Goal: Transaction & Acquisition: Purchase product/service

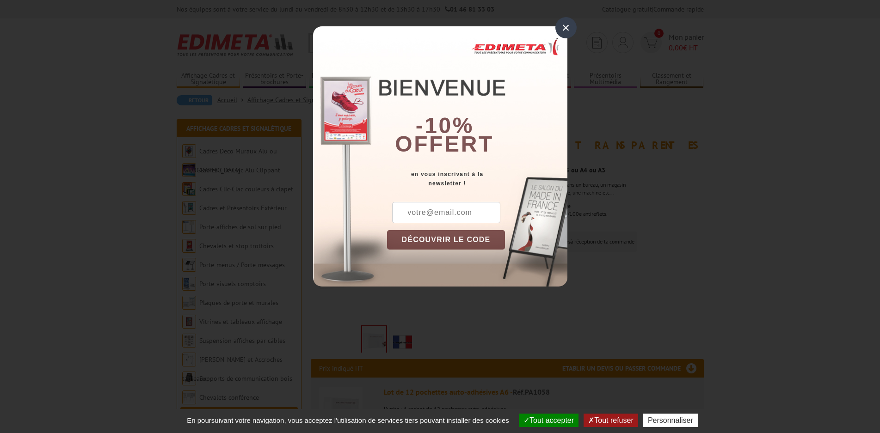
click at [563, 24] on div "×" at bounding box center [565, 27] width 21 height 21
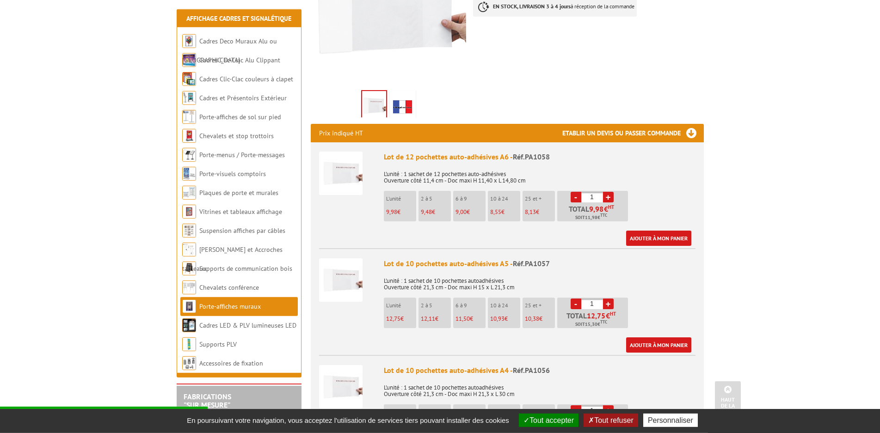
scroll to position [236, 0]
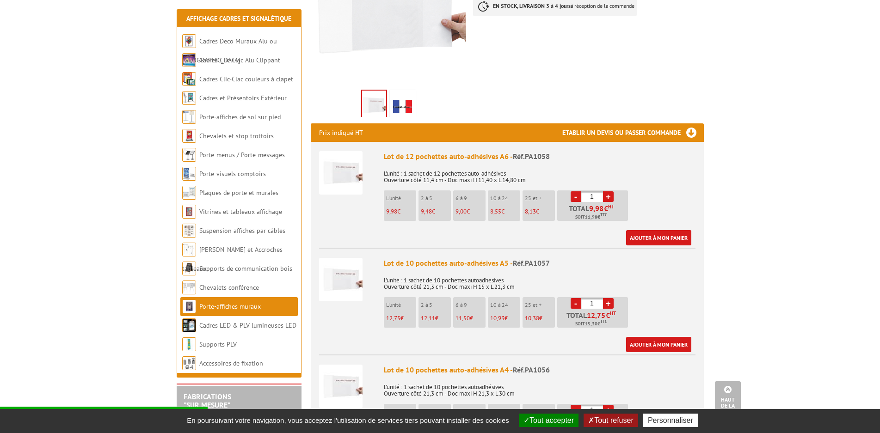
click at [603, 191] on link "+" at bounding box center [608, 196] width 11 height 11
click at [605, 191] on link "+" at bounding box center [608, 196] width 11 height 11
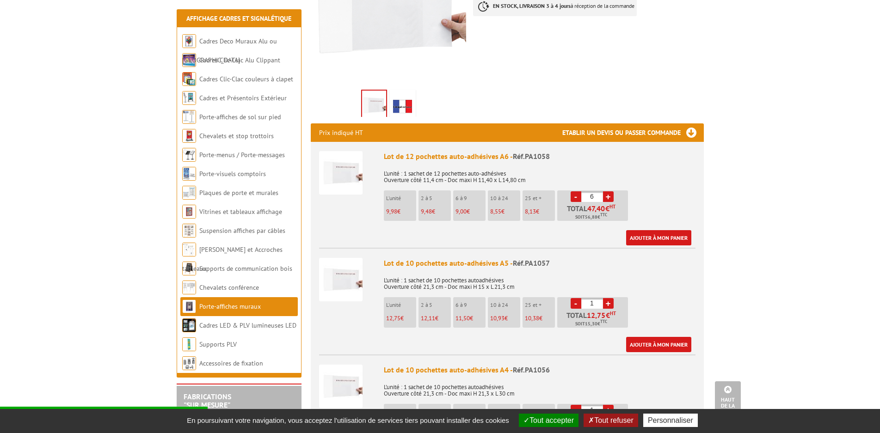
click at [605, 191] on link "+" at bounding box center [608, 196] width 11 height 11
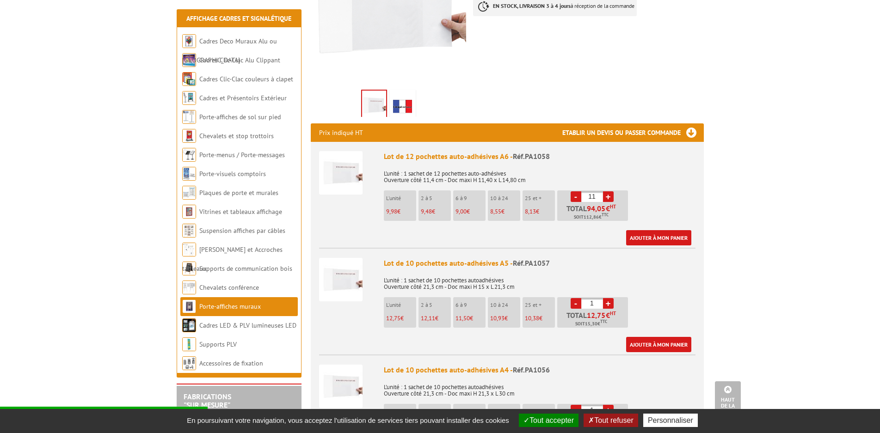
click at [605, 191] on link "+" at bounding box center [608, 196] width 11 height 11
click at [630, 164] on p "L'unité : 1 sachet de 12 pochettes auto-adhésives Ouverture côté 11,4 cm - Doc …" at bounding box center [540, 173] width 312 height 19
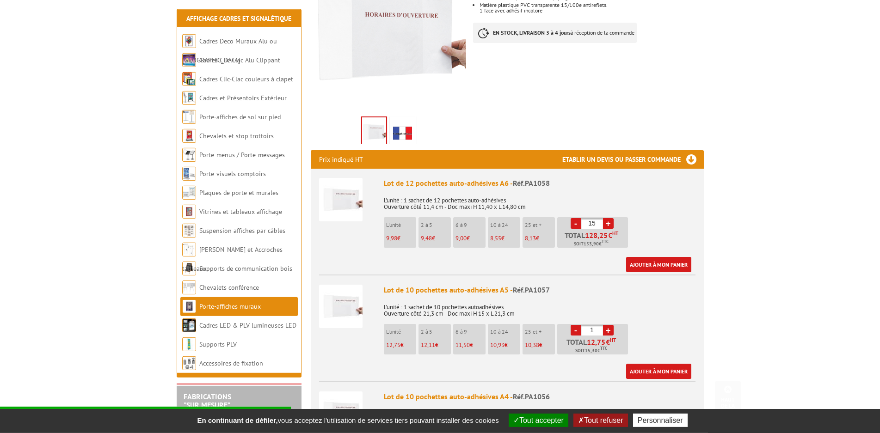
scroll to position [330, 0]
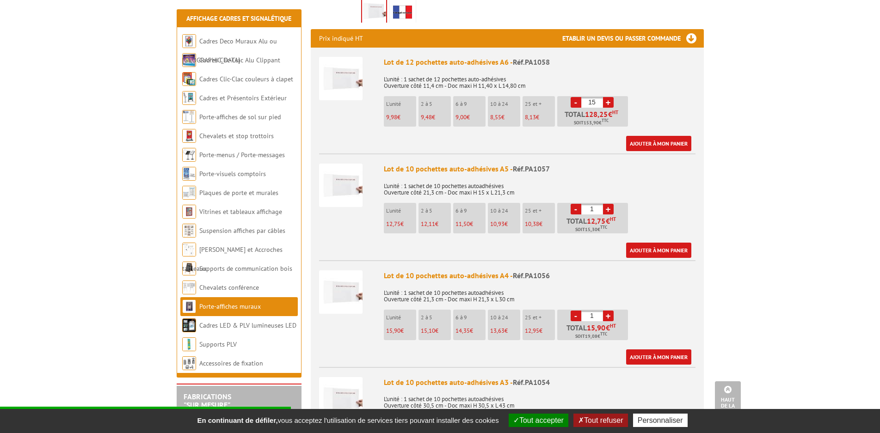
click at [573, 97] on link "-" at bounding box center [575, 102] width 11 height 11
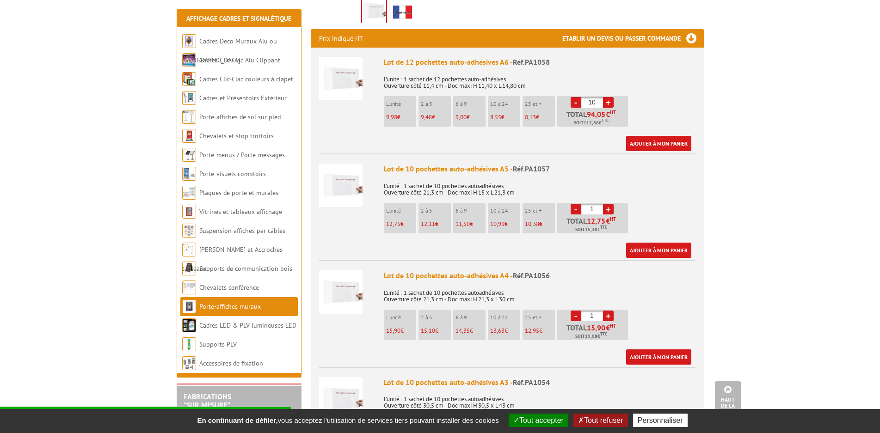
click at [573, 97] on link "-" at bounding box center [575, 102] width 11 height 11
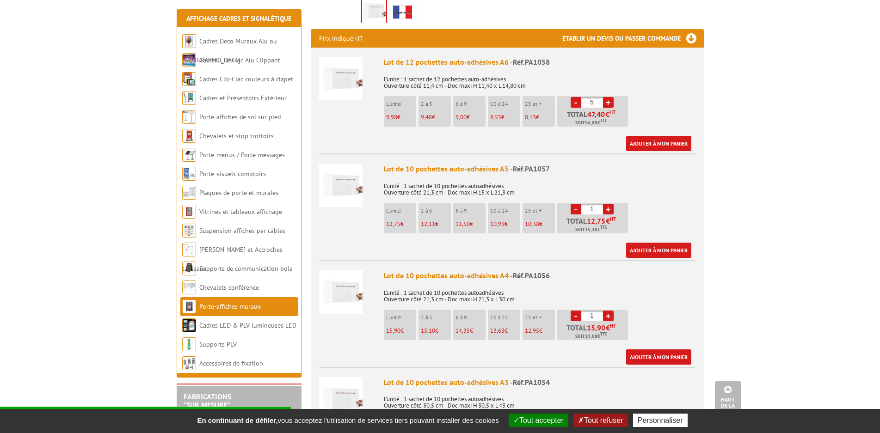
click at [573, 97] on link "-" at bounding box center [575, 102] width 11 height 11
type input "1"
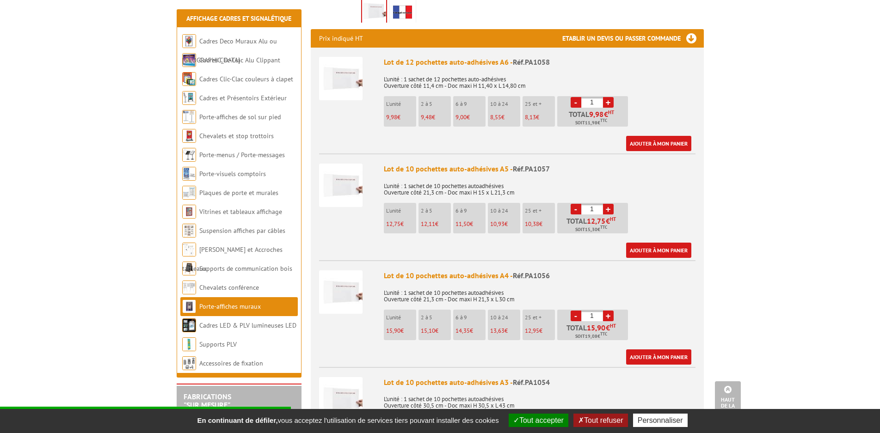
click at [573, 97] on link "-" at bounding box center [575, 102] width 11 height 11
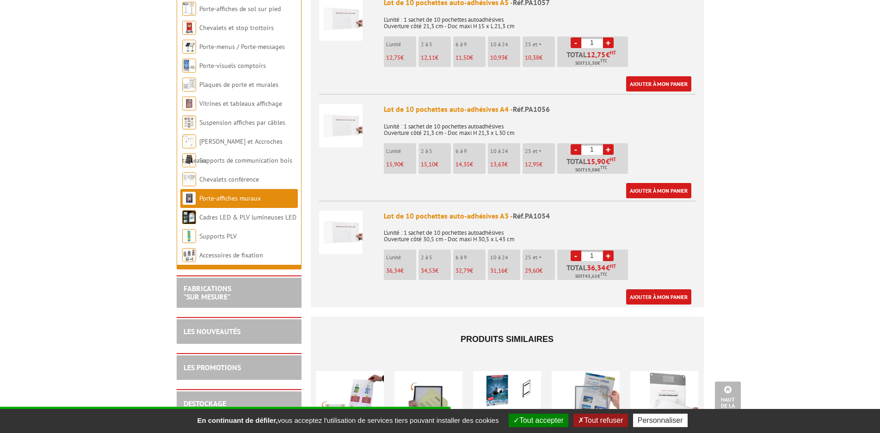
scroll to position [519, 0]
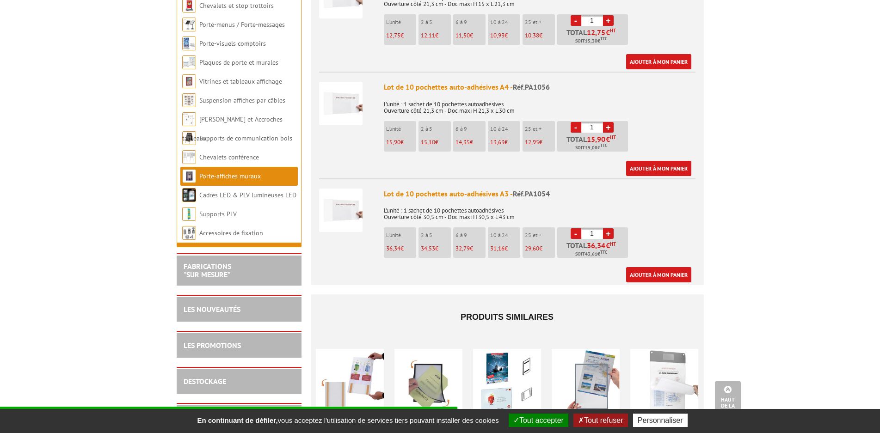
click at [609, 228] on link "+" at bounding box center [608, 233] width 11 height 11
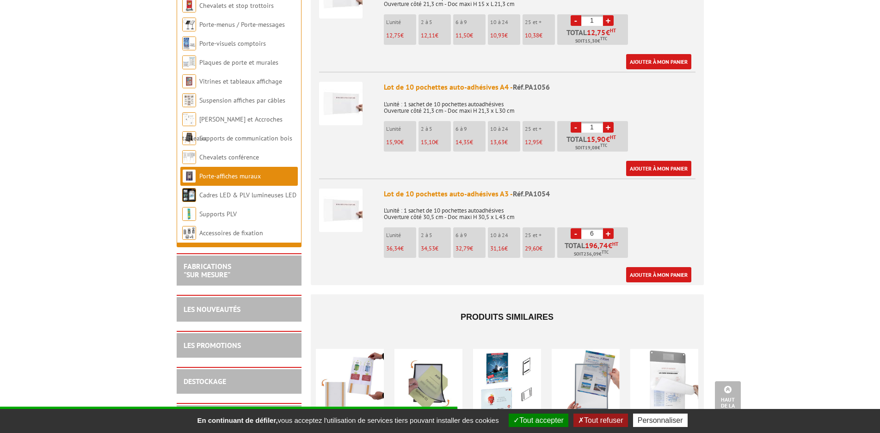
click at [609, 228] on link "+" at bounding box center [608, 233] width 11 height 11
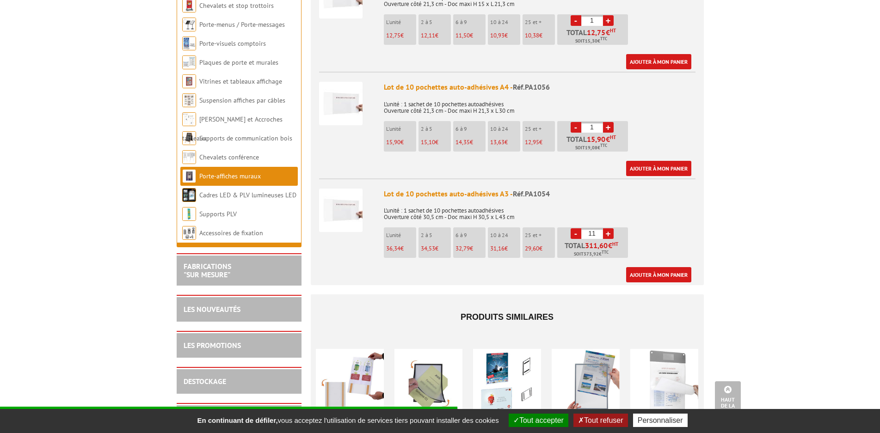
click at [609, 228] on link "+" at bounding box center [608, 233] width 11 height 11
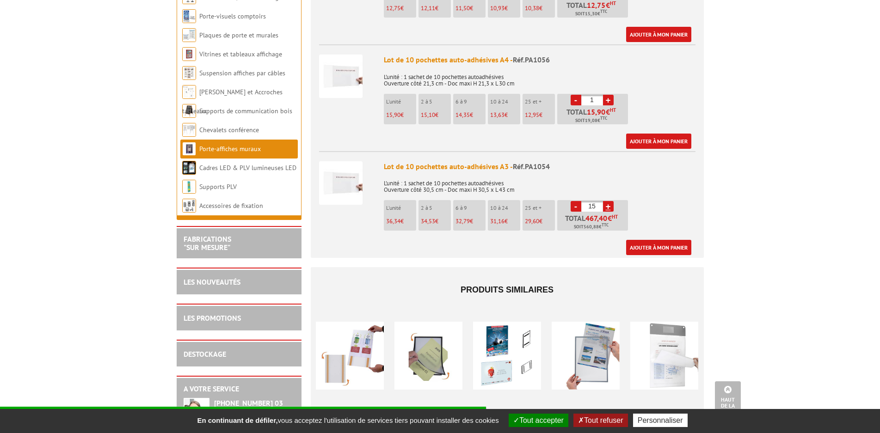
scroll to position [566, 0]
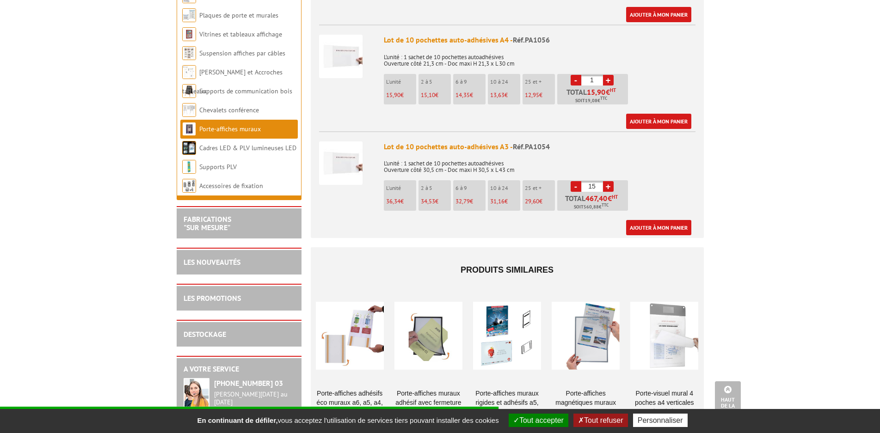
click at [573, 181] on link "-" at bounding box center [575, 186] width 11 height 11
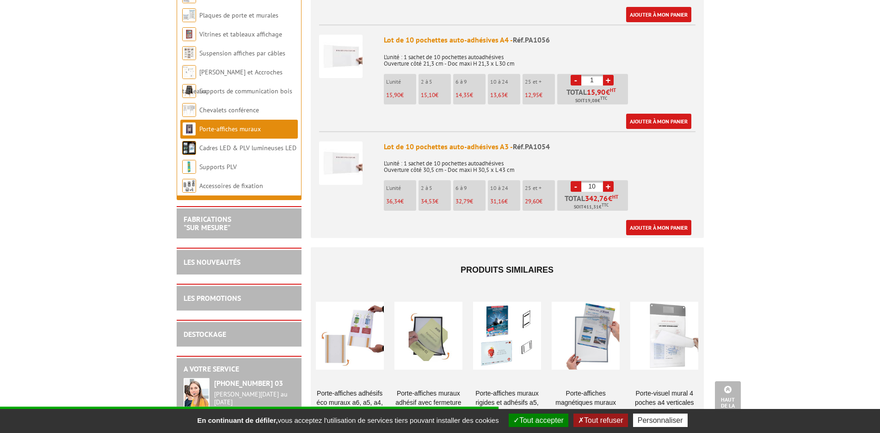
click at [573, 181] on link "-" at bounding box center [575, 186] width 11 height 11
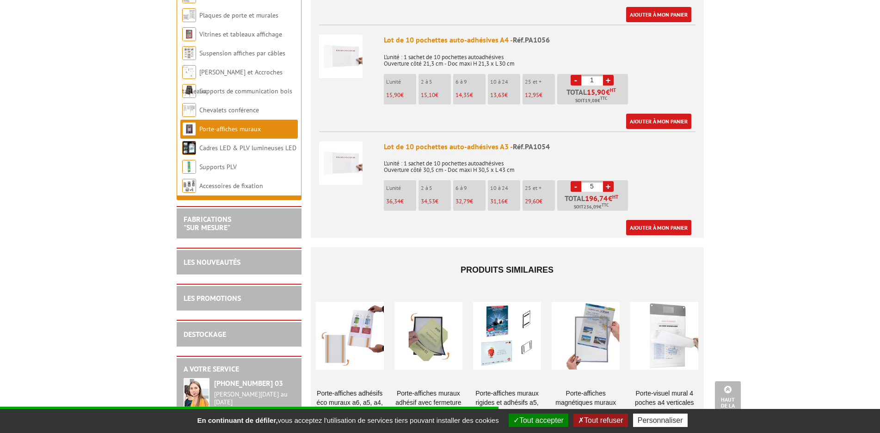
click at [573, 181] on link "-" at bounding box center [575, 186] width 11 height 11
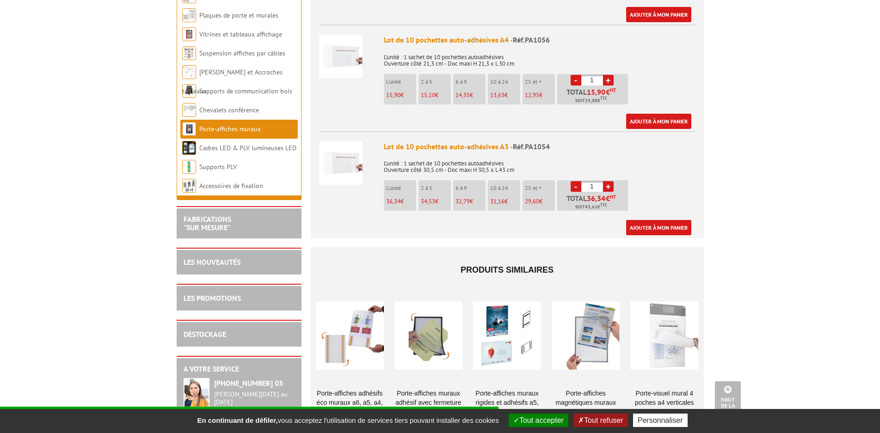
click at [573, 181] on link "-" at bounding box center [575, 186] width 11 height 11
click at [603, 181] on link "+" at bounding box center [608, 186] width 11 height 11
type input "2"
click at [611, 154] on p "L'unité : 1 sachet de 10 pochettes autoadhésives Ouverture côté 30,5 cm - Doc m…" at bounding box center [540, 163] width 312 height 19
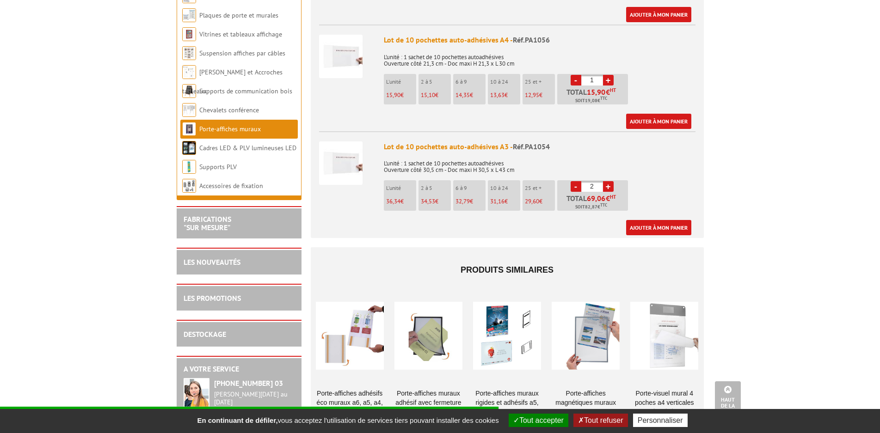
click at [347, 150] on img at bounding box center [340, 162] width 43 height 43
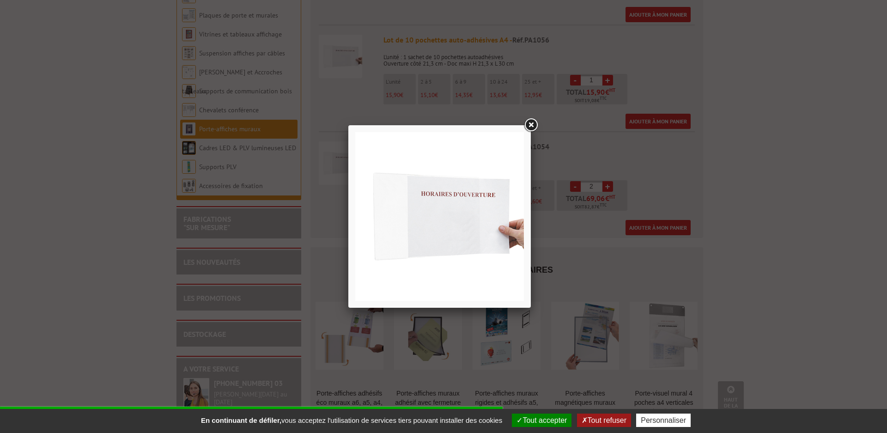
click at [497, 196] on img at bounding box center [439, 216] width 169 height 169
click at [536, 122] on link at bounding box center [531, 125] width 17 height 17
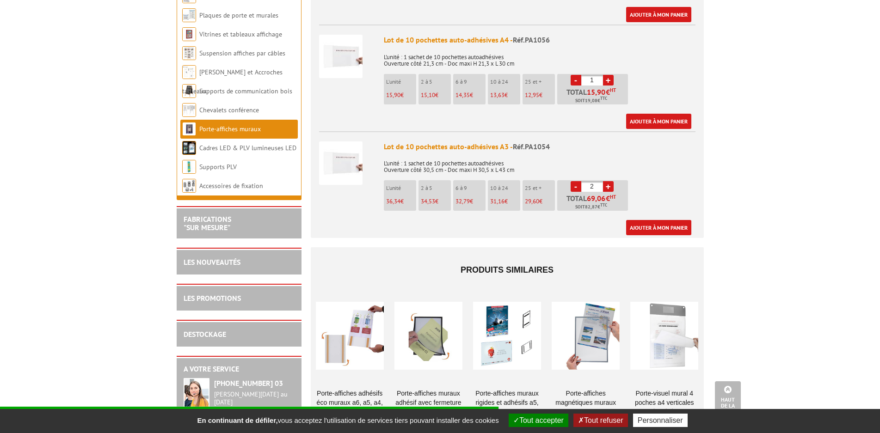
click at [344, 143] on img at bounding box center [340, 162] width 43 height 43
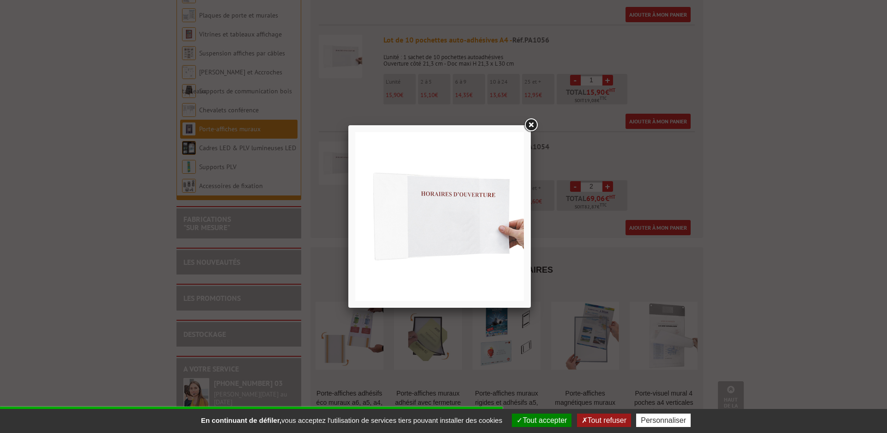
click at [533, 124] on link at bounding box center [531, 125] width 17 height 17
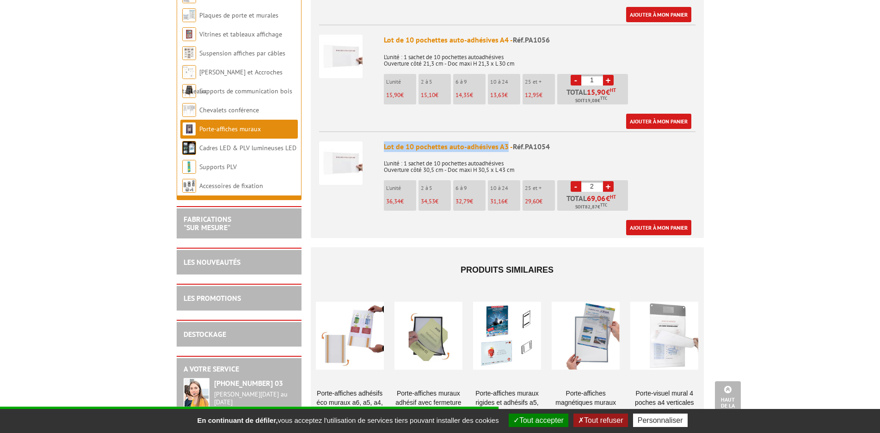
drag, startPoint x: 383, startPoint y: 135, endPoint x: 506, endPoint y: 141, distance: 123.5
click at [506, 141] on li "Lot de 10 pochettes auto-adhésives A3 - Réf.PA1054 L'unité : 1 sachet de 10 poc…" at bounding box center [507, 183] width 376 height 104
copy div "Lot de 10 pochettes auto-adhésives A3"
